Goal: Information Seeking & Learning: Check status

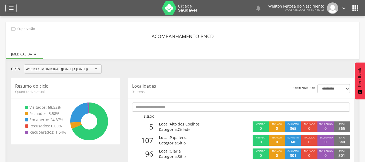
click at [11, 9] on icon "" at bounding box center [11, 8] width 6 height 6
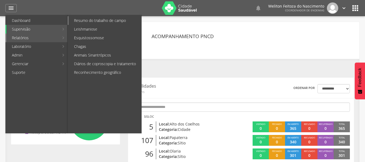
click at [87, 22] on link "Resumo do trabalho de campo" at bounding box center [105, 20] width 73 height 9
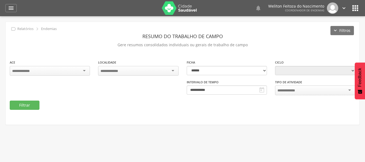
type input "**********"
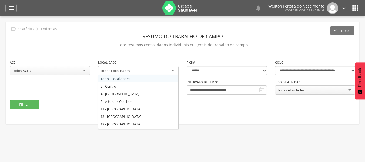
click at [143, 72] on div "Todos Localidades" at bounding box center [138, 71] width 80 height 10
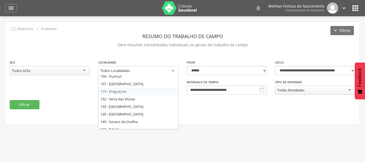
scroll to position [118, 0]
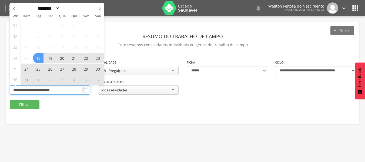
click at [69, 89] on input "**********" at bounding box center [50, 89] width 80 height 9
click at [99, 8] on icon at bounding box center [99, 9] width 4 height 4
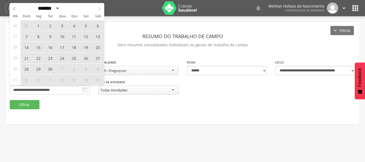
click at [98, 11] on icon at bounding box center [99, 9] width 4 height 4
select select "*"
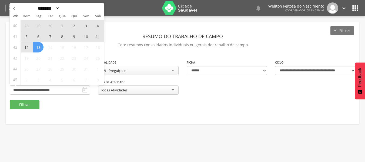
click at [86, 25] on span "3" at bounding box center [85, 25] width 11 height 11
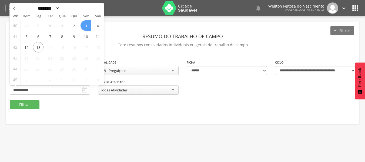
click at [86, 25] on span "3" at bounding box center [85, 25] width 11 height 11
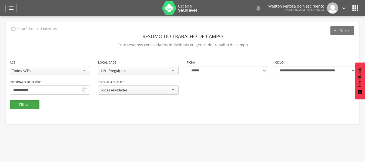
click at [20, 103] on button "Filtrar" at bounding box center [25, 104] width 30 height 9
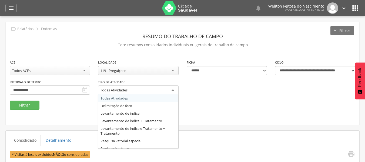
click at [168, 88] on div "Todas Atividades" at bounding box center [138, 90] width 80 height 10
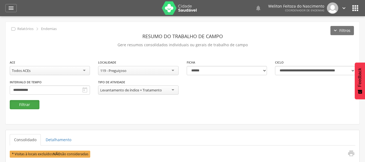
click at [19, 102] on button "Filtrar" at bounding box center [25, 104] width 30 height 9
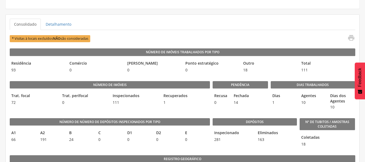
scroll to position [113, 0]
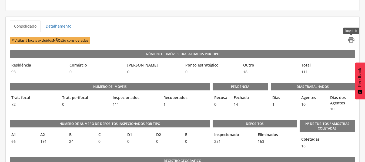
click at [351, 39] on icon "" at bounding box center [351, 40] width 8 height 8
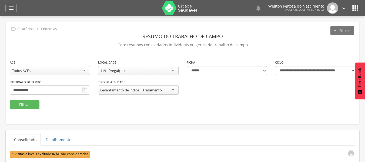
click at [153, 74] on div "119 - Preguiçoso Todos Localidades 2 - Centro 4 - [GEOGRAPHIC_DATA] 5 - [GEOGRA…" at bounding box center [138, 70] width 80 height 9
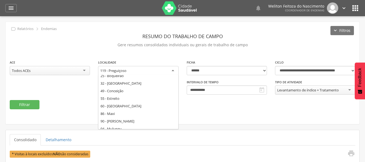
scroll to position [52, 0]
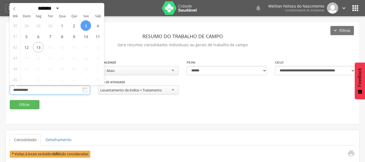
click at [56, 88] on input "**********" at bounding box center [50, 89] width 80 height 9
click at [50, 36] on span "7" at bounding box center [50, 36] width 11 height 11
type input "**********"
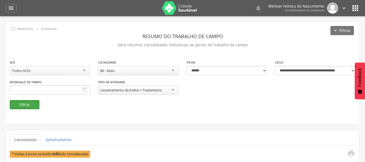
click at [23, 104] on button "Filtrar" at bounding box center [25, 104] width 30 height 9
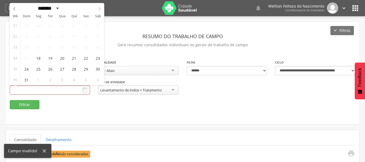
click at [97, 6] on span at bounding box center [99, 7] width 9 height 9
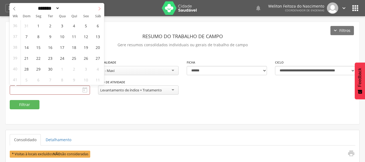
click at [97, 7] on icon at bounding box center [99, 9] width 4 height 4
select select "*"
click at [50, 37] on span "7" at bounding box center [50, 36] width 11 height 11
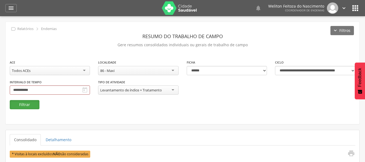
click at [26, 102] on button "Filtrar" at bounding box center [25, 104] width 30 height 9
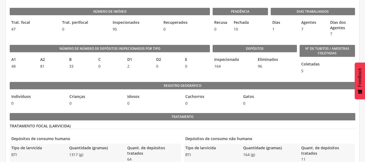
scroll to position [163, 0]
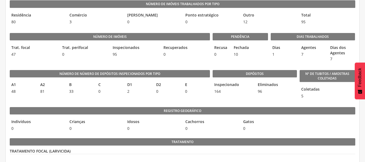
drag, startPoint x: 364, startPoint y: 3, endPoint x: 367, endPoint y: 2, distance: 2.8
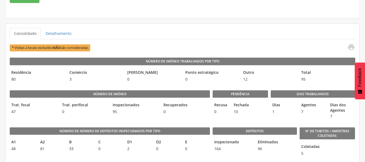
scroll to position [77, 0]
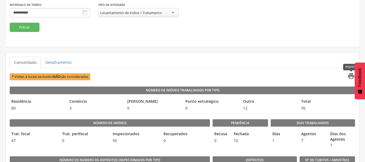
click at [350, 76] on icon "" at bounding box center [351, 76] width 8 height 8
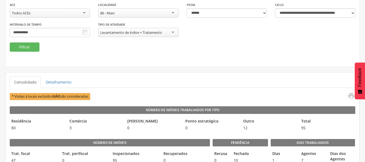
scroll to position [56, 0]
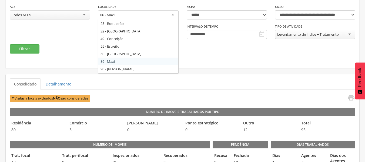
click at [148, 18] on div "86 - Maxi" at bounding box center [138, 15] width 80 height 10
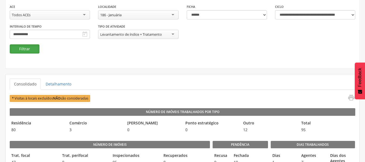
click at [23, 50] on button "Filtrar" at bounding box center [25, 48] width 30 height 9
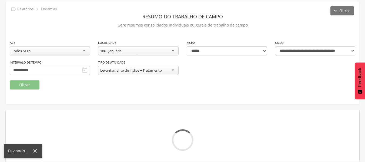
scroll to position [56, 0]
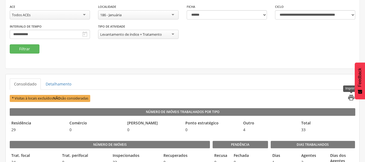
click at [351, 98] on icon "" at bounding box center [351, 98] width 8 height 8
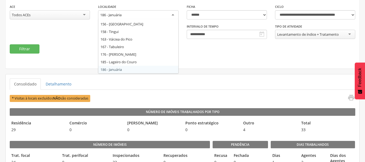
click at [147, 15] on div "186 - Januária" at bounding box center [138, 15] width 80 height 10
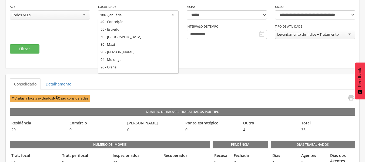
scroll to position [59, 0]
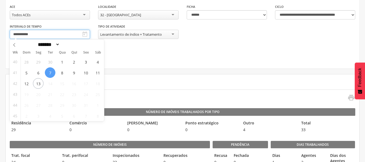
click at [41, 37] on input "**********" at bounding box center [50, 34] width 80 height 9
click at [62, 73] on span "8" at bounding box center [62, 72] width 11 height 11
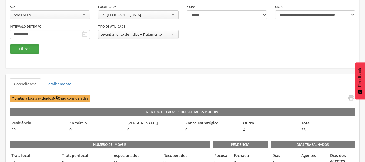
click at [21, 48] on button "Filtrar" at bounding box center [25, 48] width 30 height 9
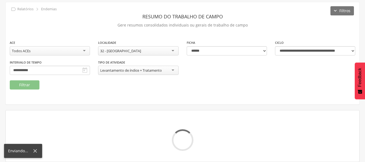
scroll to position [56, 0]
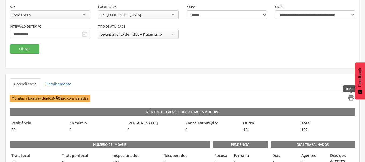
click at [351, 99] on icon "" at bounding box center [351, 98] width 8 height 8
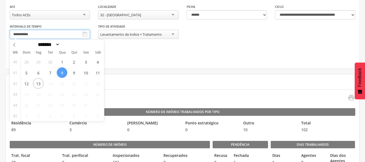
click at [57, 33] on input "**********" at bounding box center [50, 34] width 80 height 9
click at [74, 72] on span "9" at bounding box center [74, 72] width 11 height 11
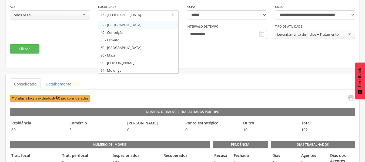
click at [153, 14] on div "32 - [GEOGRAPHIC_DATA]" at bounding box center [138, 15] width 80 height 10
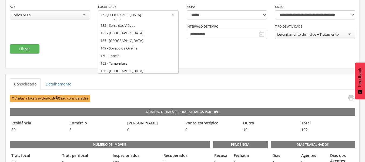
scroll to position [170, 0]
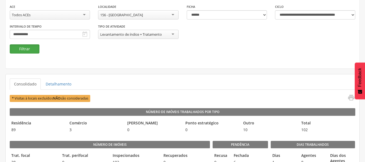
click at [20, 47] on button "Filtrar" at bounding box center [25, 48] width 30 height 9
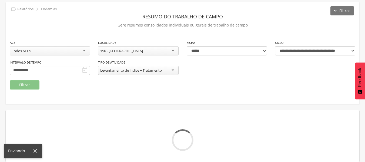
scroll to position [56, 0]
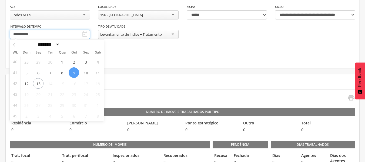
click at [43, 35] on input "**********" at bounding box center [50, 34] width 80 height 9
click at [86, 73] on span "10" at bounding box center [85, 72] width 11 height 11
type input "**********"
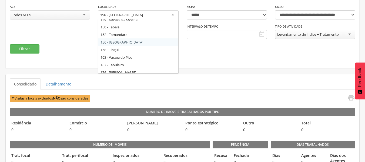
click at [137, 14] on div "156 - [GEOGRAPHIC_DATA]" at bounding box center [138, 15] width 80 height 10
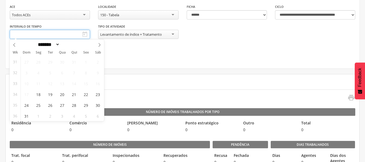
click at [50, 36] on input "text" at bounding box center [50, 34] width 80 height 9
click at [99, 44] on icon at bounding box center [99, 45] width 4 height 4
select select "*"
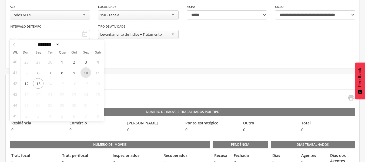
click at [87, 72] on span "10" at bounding box center [85, 72] width 11 height 11
type input "**********"
click at [87, 72] on span "10" at bounding box center [85, 72] width 11 height 11
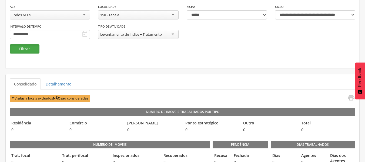
click at [25, 47] on button "Filtrar" at bounding box center [25, 48] width 30 height 9
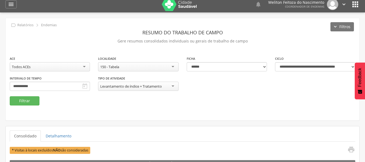
scroll to position [0, 0]
